Goal: Task Accomplishment & Management: Use online tool/utility

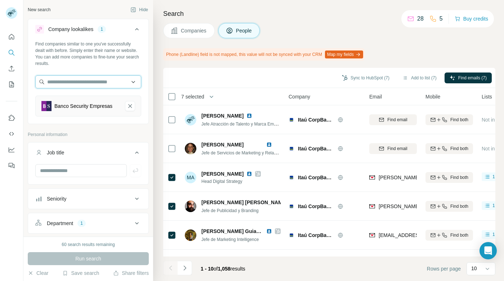
click at [82, 82] on input "text" at bounding box center [88, 81] width 106 height 13
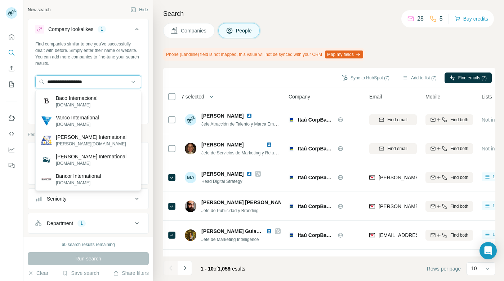
drag, startPoint x: 104, startPoint y: 81, endPoint x: 26, endPoint y: 82, distance: 77.8
click at [26, 82] on div "**********" at bounding box center [88, 118] width 130 height 236
paste input "**********"
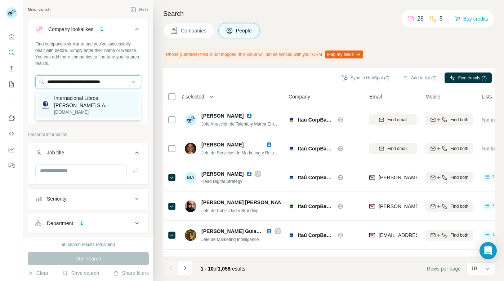
type input "**********"
click at [72, 100] on p "Internacional Libros [PERSON_NAME] S.A." at bounding box center [94, 101] width 81 height 14
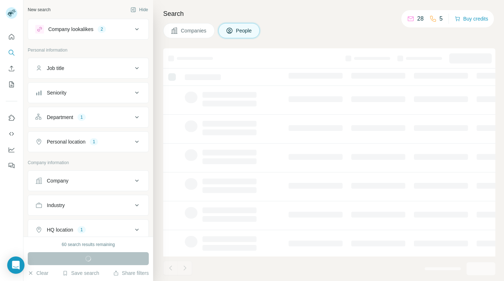
click at [138, 27] on icon at bounding box center [137, 29] width 9 height 9
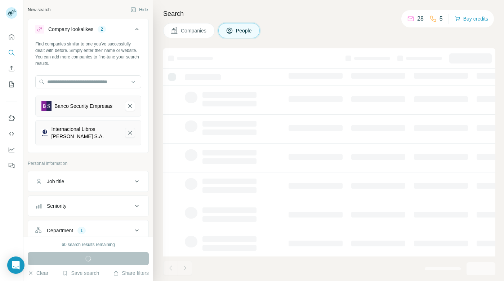
click at [130, 131] on icon "Internacional Libros Miguel Concha S.A.-remove-button" at bounding box center [130, 132] width 6 height 7
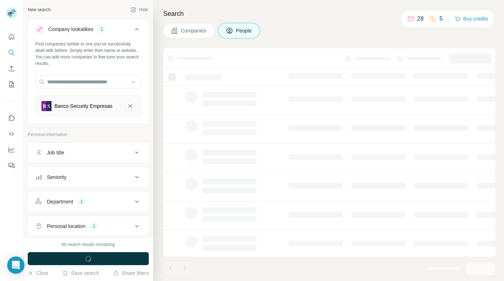
click at [129, 106] on icon "Banco Security Empresas-remove-button" at bounding box center [130, 106] width 4 height 4
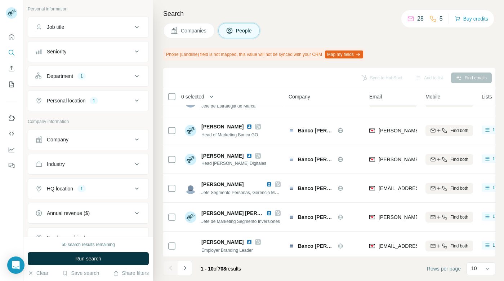
scroll to position [137, 0]
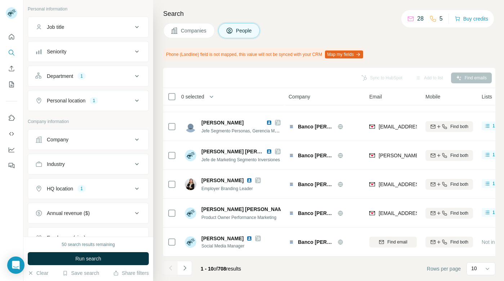
click at [137, 138] on icon at bounding box center [137, 139] width 9 height 9
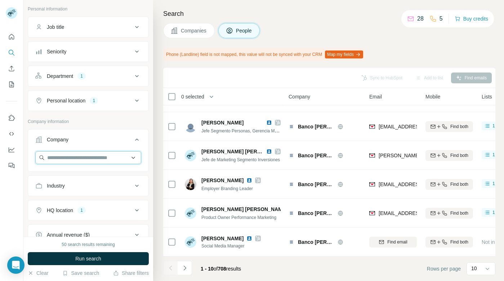
click at [86, 158] on input "text" at bounding box center [88, 157] width 106 height 13
paste input "**********"
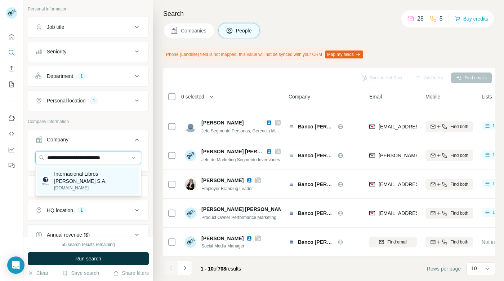
type input "**********"
click at [76, 176] on p "Internacional Libros [PERSON_NAME] S.A." at bounding box center [94, 177] width 81 height 14
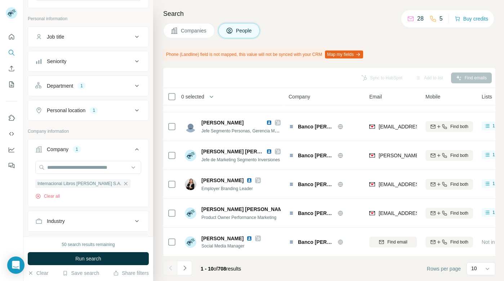
scroll to position [82, 0]
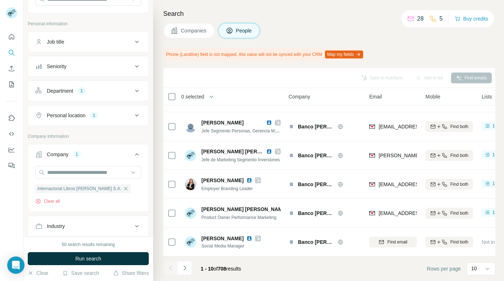
click at [138, 90] on icon at bounding box center [137, 91] width 4 height 2
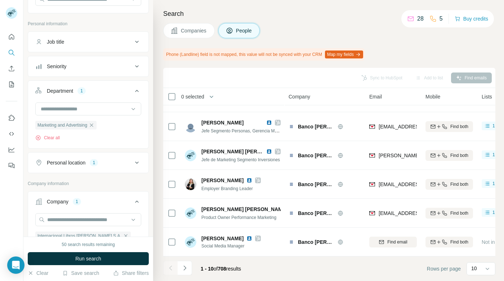
click at [138, 90] on icon at bounding box center [137, 90] width 9 height 9
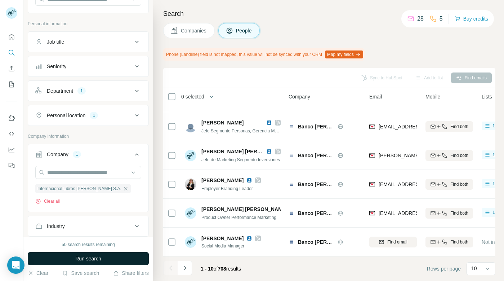
click at [100, 258] on span "Run search" at bounding box center [88, 258] width 26 height 7
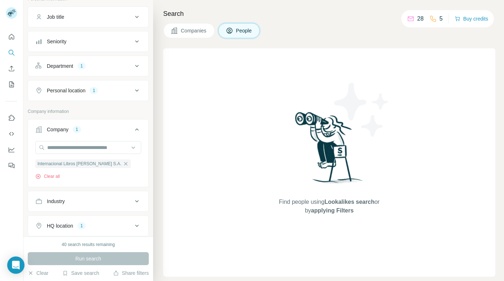
scroll to position [108, 0]
click at [136, 89] on icon at bounding box center [137, 89] width 4 height 2
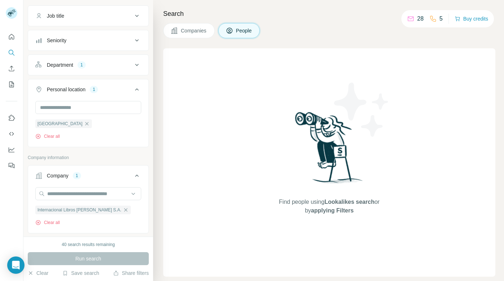
click at [138, 88] on icon at bounding box center [137, 89] width 9 height 9
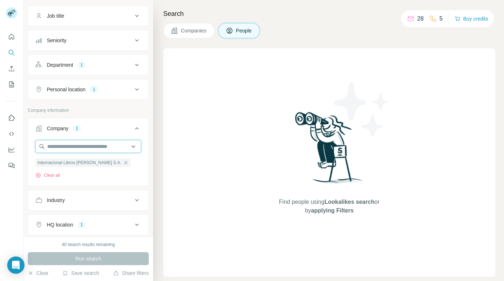
click at [72, 147] on input "text" at bounding box center [88, 146] width 106 height 13
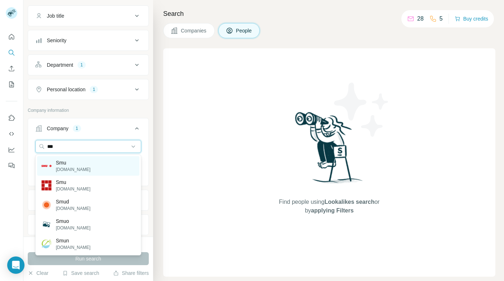
type input "***"
click at [61, 163] on p "Smu" at bounding box center [73, 162] width 35 height 7
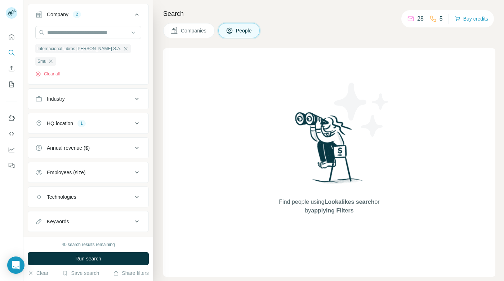
scroll to position [220, 0]
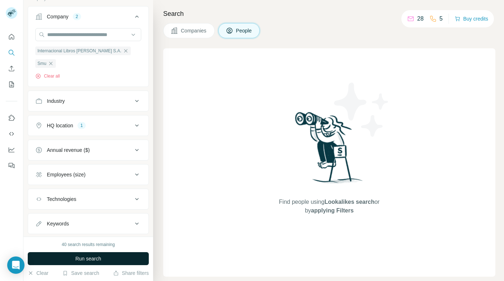
click at [88, 257] on span "Run search" at bounding box center [88, 258] width 26 height 7
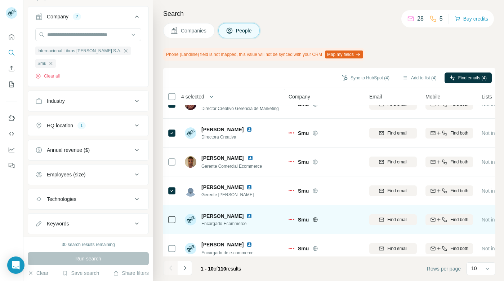
scroll to position [0, 0]
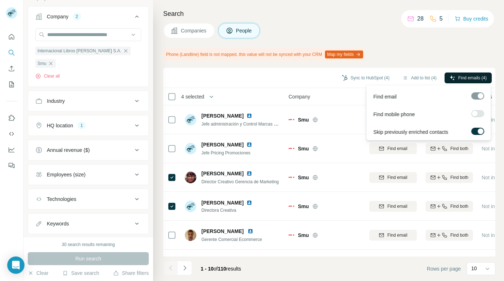
click at [464, 77] on span "Find emails (4)" at bounding box center [472, 78] width 28 height 6
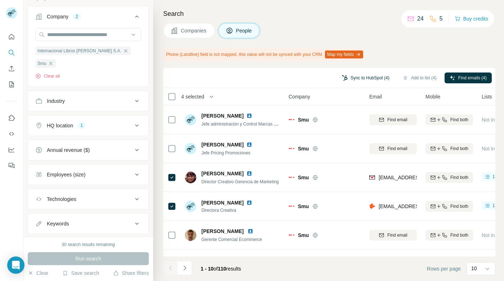
click at [350, 76] on button "Sync to HubSpot (4)" at bounding box center [366, 77] width 58 height 11
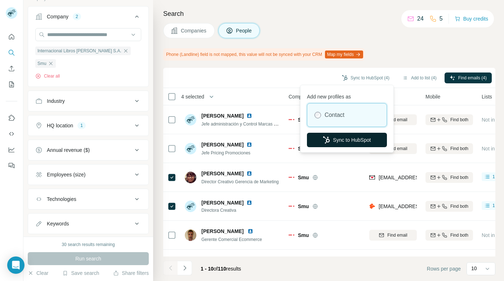
click at [337, 139] on button "Sync to HubSpot" at bounding box center [347, 140] width 80 height 14
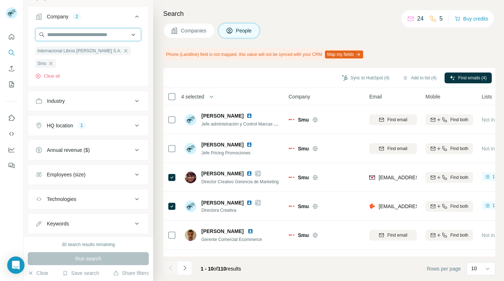
click at [92, 33] on input "text" at bounding box center [88, 34] width 106 height 13
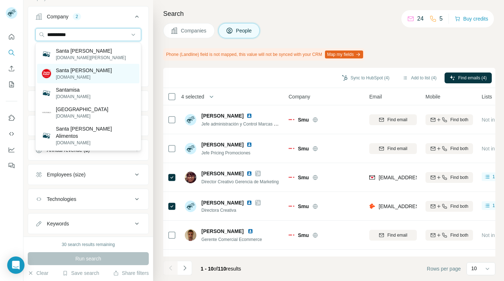
type input "**********"
click at [72, 72] on p "Santa Isabel" at bounding box center [84, 70] width 56 height 7
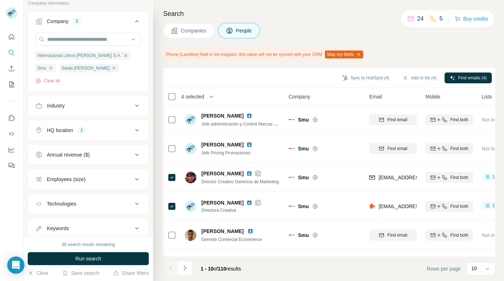
scroll to position [207, 0]
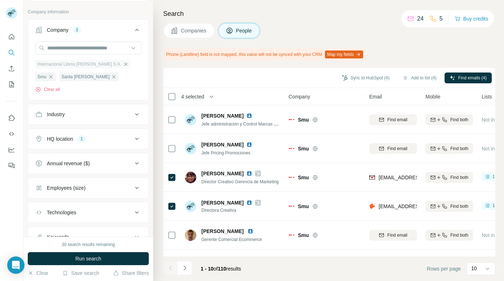
click at [125, 64] on icon "button" at bounding box center [126, 64] width 6 height 6
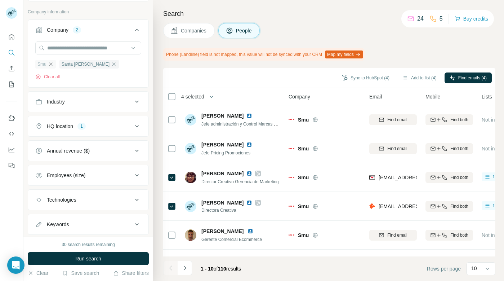
click at [51, 63] on icon "button" at bounding box center [50, 63] width 3 height 3
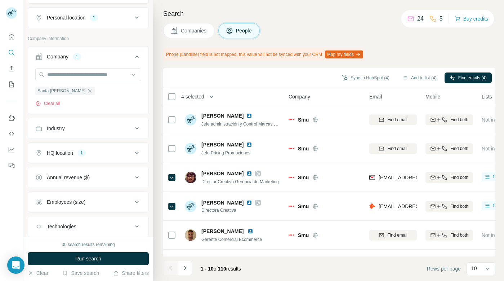
scroll to position [225, 0]
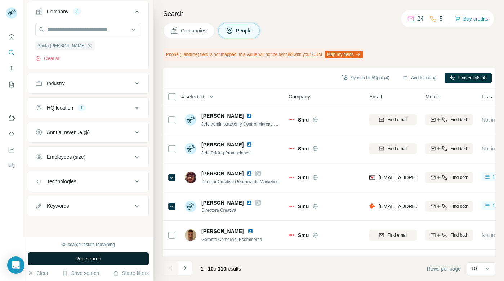
click at [85, 256] on span "Run search" at bounding box center [88, 258] width 26 height 7
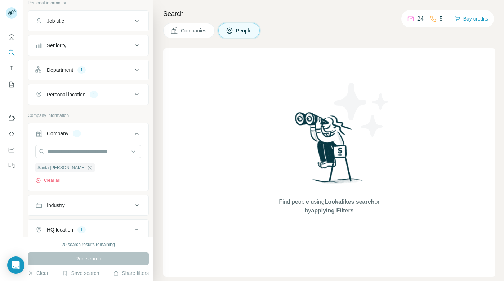
scroll to position [97, 0]
